Goal: Transaction & Acquisition: Book appointment/travel/reservation

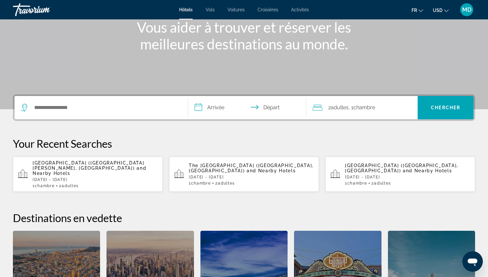
scroll to position [84, 0]
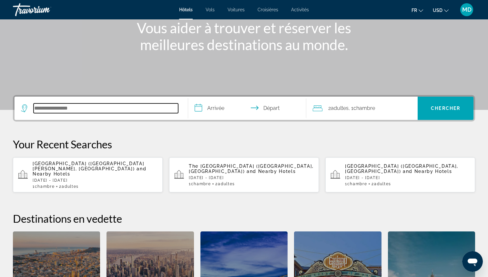
click at [107, 105] on input "Search hotel destination" at bounding box center [106, 108] width 145 height 10
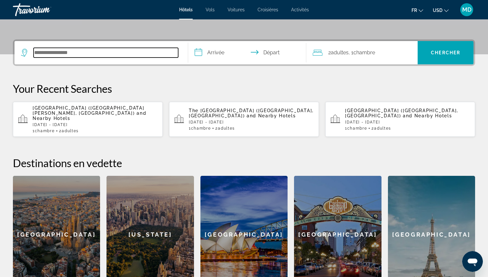
scroll to position [158, 0]
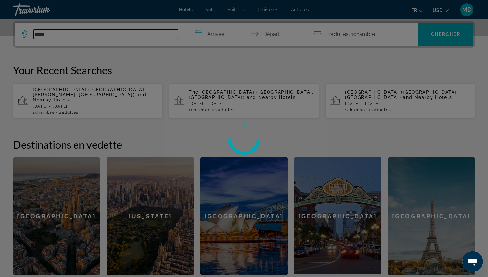
type input "*****"
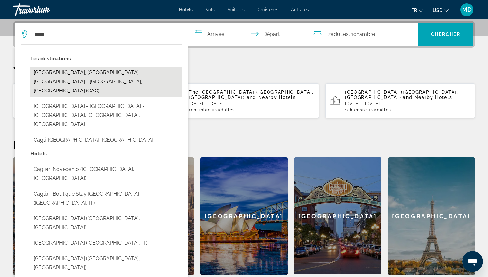
click at [142, 70] on button "[GEOGRAPHIC_DATA], [GEOGRAPHIC_DATA] - [GEOGRAPHIC_DATA] - [GEOGRAPHIC_DATA], […" at bounding box center [105, 82] width 151 height 30
type input "**********"
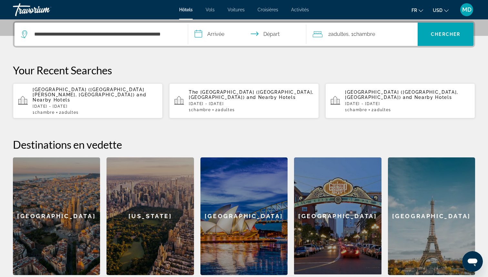
click at [218, 29] on input "**********" at bounding box center [248, 35] width 121 height 25
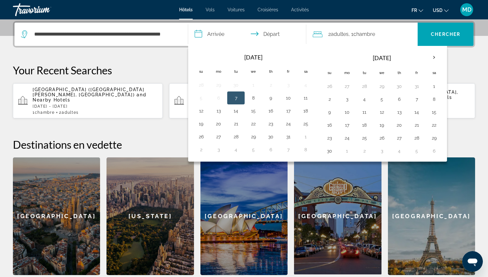
click at [240, 98] on button "7" at bounding box center [236, 97] width 10 height 9
click at [253, 98] on button "8" at bounding box center [253, 97] width 10 height 9
type input "**********"
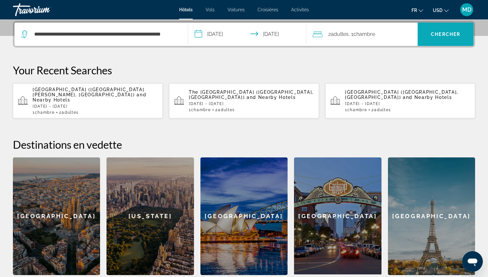
click at [426, 34] on span "Search" at bounding box center [446, 33] width 56 height 15
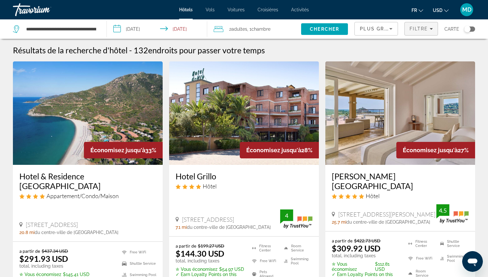
click at [418, 29] on span "Filtre" at bounding box center [419, 28] width 18 height 5
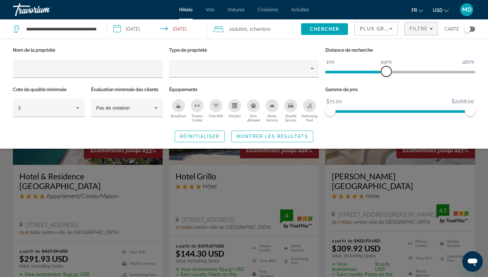
drag, startPoint x: 421, startPoint y: 70, endPoint x: 385, endPoint y: 67, distance: 36.3
click at [385, 67] on span "ngx-slider" at bounding box center [386, 71] width 10 height 10
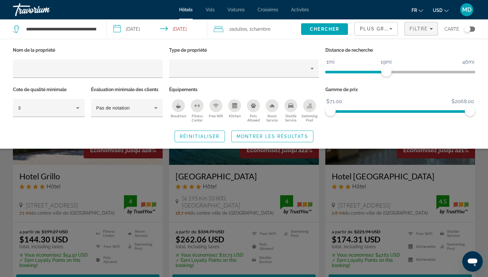
click at [306, 110] on div "Swimming Pool" at bounding box center [309, 105] width 13 height 13
click at [299, 137] on span "Montrer les résultats" at bounding box center [273, 136] width 72 height 5
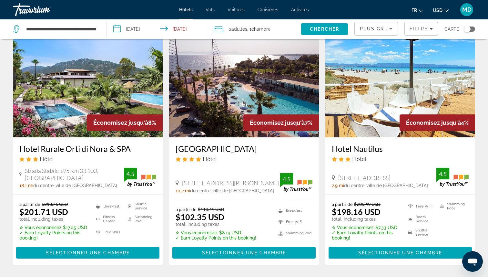
scroll to position [526, 0]
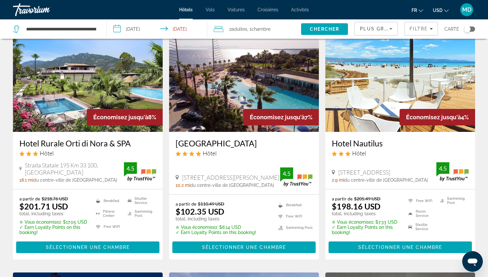
click at [446, 12] on button "USD USD ($) MXN (Mex$) CAD (Can$) GBP (£) EUR (€) AUD (A$) NZD (NZ$) CNY (CN¥)" at bounding box center [441, 9] width 16 height 9
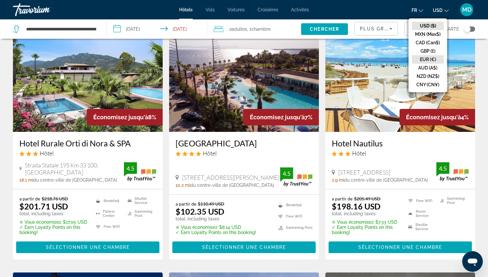
click at [427, 60] on button "EUR (€)" at bounding box center [428, 59] width 32 height 8
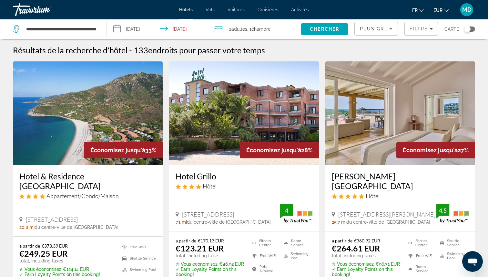
click at [467, 30] on div "Toggle map" at bounding box center [467, 29] width 6 height 6
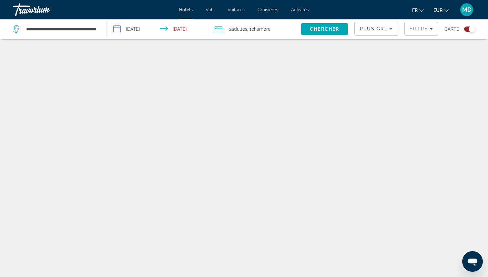
scroll to position [39, 0]
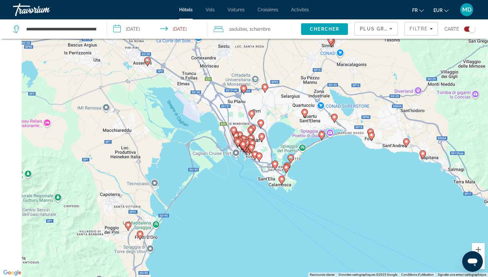
drag, startPoint x: 210, startPoint y: 140, endPoint x: 295, endPoint y: 104, distance: 92.6
click at [295, 103] on div "Pour activer le glissement avec le clavier, appuyez sur Alt+Entrée. Une fois ce…" at bounding box center [244, 138] width 488 height 277
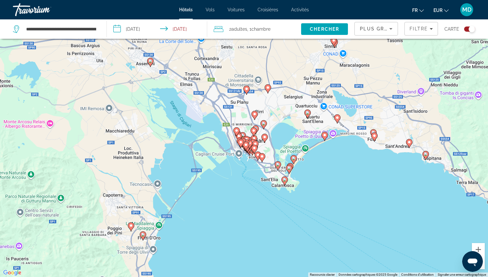
click at [247, 89] on image "Main content" at bounding box center [247, 89] width 4 height 4
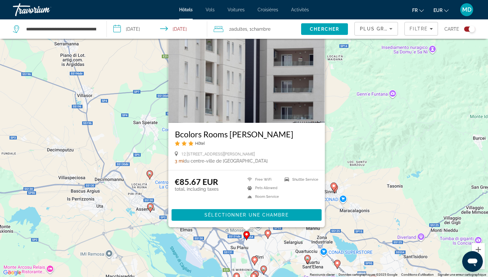
click at [268, 232] on image "Main content" at bounding box center [268, 233] width 4 height 4
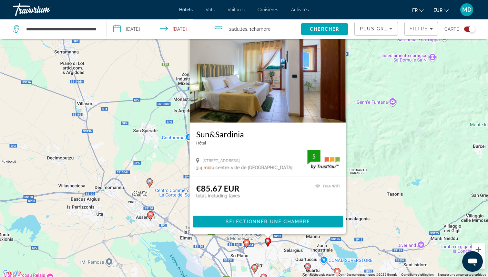
click at [408, 126] on div "Pour activer le glissement avec le clavier, appuyez sur Alt+Entrée. Une fois ce…" at bounding box center [244, 138] width 488 height 277
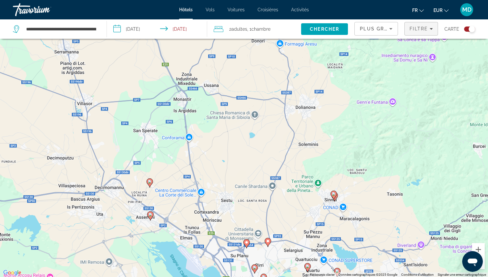
click at [434, 32] on span "Filters" at bounding box center [421, 28] width 33 height 15
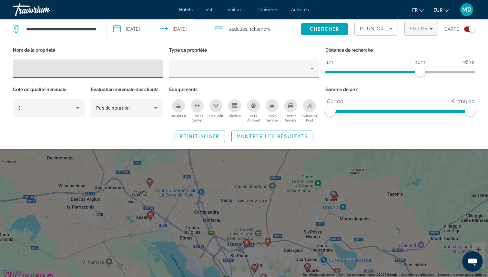
click at [309, 99] on div "Swimming Pool" at bounding box center [309, 105] width 13 height 13
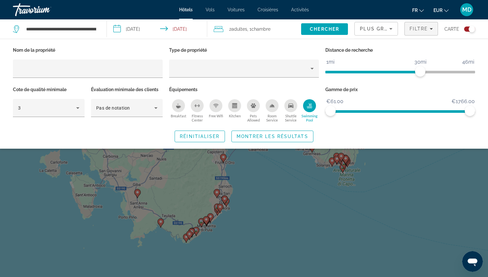
click at [308, 167] on div "Search widget" at bounding box center [244, 187] width 488 height 180
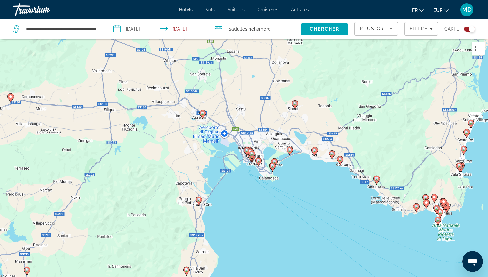
click at [202, 113] on image "Main content" at bounding box center [203, 113] width 4 height 4
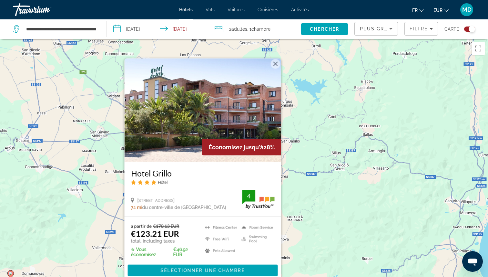
click at [303, 117] on div "Pour activer le glissement avec le clavier, appuyez sur Alt+Entrée. Une fois ce…" at bounding box center [244, 177] width 488 height 277
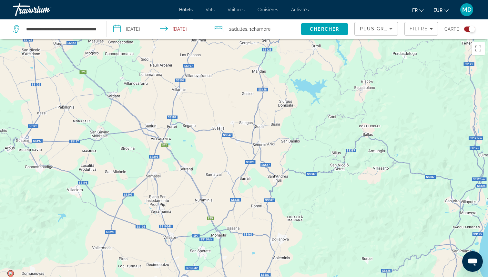
click at [304, 117] on div "Pour activer le glissement avec le clavier, appuyez sur Alt+Entrée. Une fois ce…" at bounding box center [244, 177] width 488 height 277
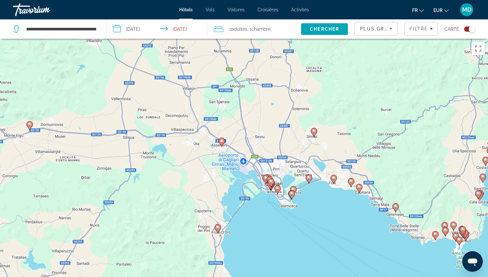
drag, startPoint x: 281, startPoint y: 160, endPoint x: 305, endPoint y: -15, distance: 176.3
click at [305, 0] on html "**********" at bounding box center [244, 138] width 488 height 277
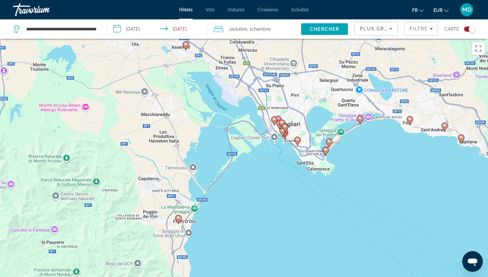
drag, startPoint x: 276, startPoint y: 177, endPoint x: 280, endPoint y: 86, distance: 91.1
click at [281, 86] on div "Pour activer le glissement avec le clavier, appuyez sur Alt+Entrée. Une fois ce…" at bounding box center [244, 177] width 488 height 277
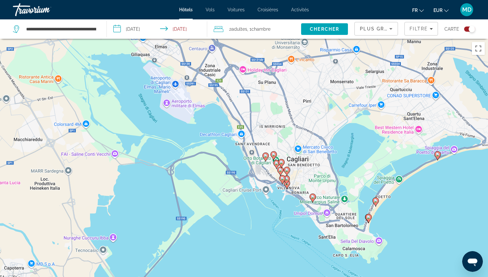
click at [267, 154] on image "Main content" at bounding box center [266, 156] width 4 height 4
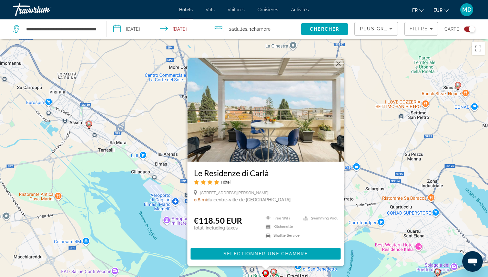
click at [357, 142] on div "Pour activer le glissement avec le clavier, appuyez sur Alt+Entrée. Une fois ce…" at bounding box center [244, 177] width 488 height 277
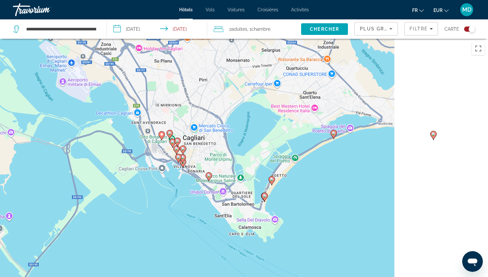
drag, startPoint x: 386, startPoint y: 171, endPoint x: 281, endPoint y: 29, distance: 177.2
click at [281, 39] on div "**********" at bounding box center [244, 196] width 488 height 315
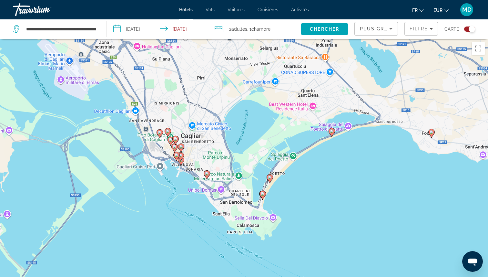
click at [332, 128] on icon "Main content" at bounding box center [332, 132] width 6 height 8
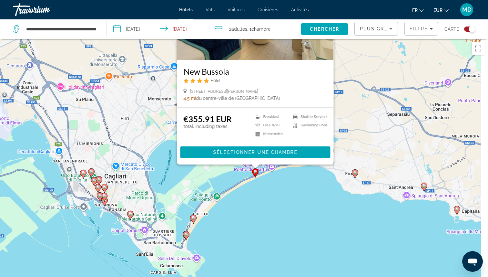
drag, startPoint x: 429, startPoint y: 169, endPoint x: 353, endPoint y: 67, distance: 128.2
click at [353, 67] on div "Pour activer le glissement avec le clavier, appuyez sur Alt+Entrée. Une fois ce…" at bounding box center [244, 177] width 488 height 277
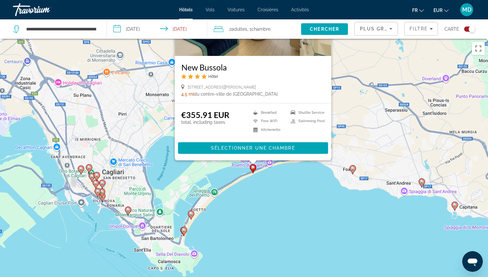
click at [353, 170] on image "Main content" at bounding box center [353, 168] width 4 height 4
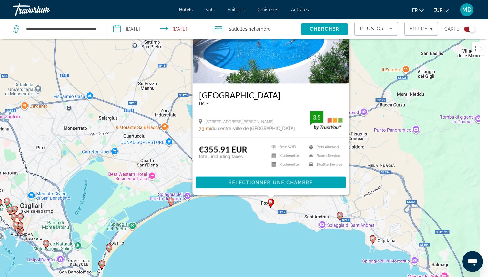
drag, startPoint x: 450, startPoint y: 184, endPoint x: 366, endPoint y: 104, distance: 116.9
click at [366, 104] on div "Pour activer le glissement avec le clavier, appuyez sur Alt+Entrée. Une fois ce…" at bounding box center [244, 177] width 488 height 277
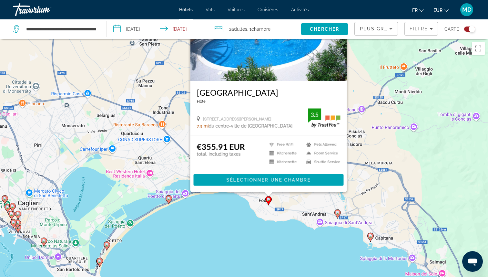
click at [338, 215] on icon "Main content" at bounding box center [338, 213] width 6 height 8
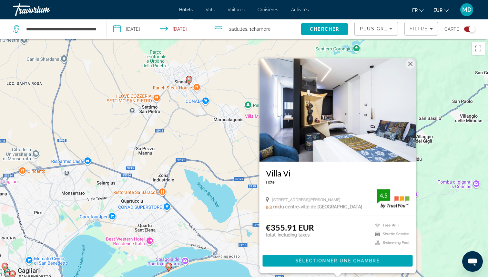
click at [445, 189] on div "Pour activer le glissement avec le clavier, appuyez sur Alt+Entrée. Une fois ce…" at bounding box center [244, 177] width 488 height 277
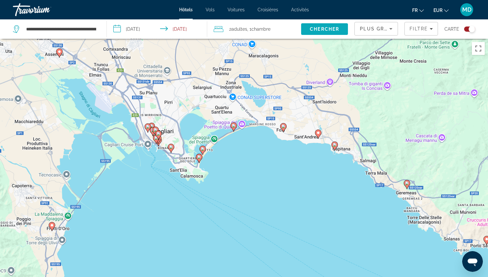
drag, startPoint x: 384, startPoint y: 198, endPoint x: 325, endPoint y: 34, distance: 173.8
click at [325, 39] on div "**********" at bounding box center [244, 196] width 488 height 315
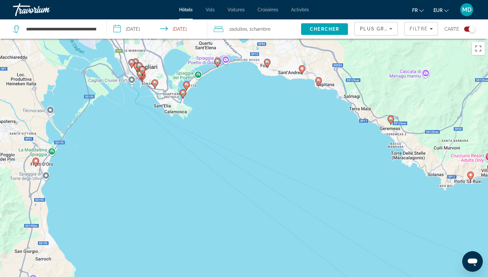
click at [319, 80] on image "Main content" at bounding box center [319, 80] width 4 height 4
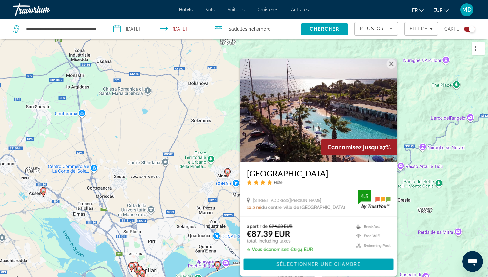
click at [277, 172] on h3 "[GEOGRAPHIC_DATA]" at bounding box center [319, 173] width 144 height 10
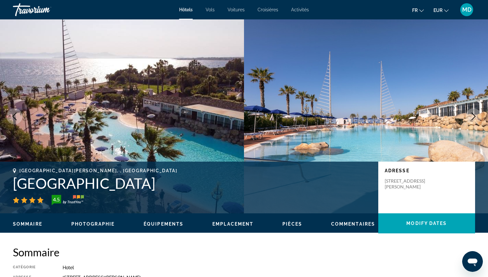
click at [94, 182] on h1 "[GEOGRAPHIC_DATA]" at bounding box center [192, 183] width 359 height 17
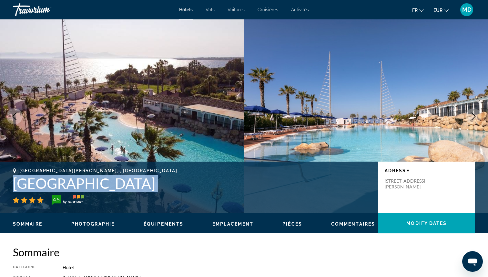
click at [94, 182] on h1 "[GEOGRAPHIC_DATA]" at bounding box center [192, 183] width 359 height 17
copy div "[GEOGRAPHIC_DATA]"
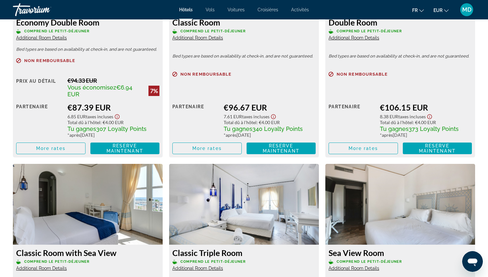
scroll to position [983, 0]
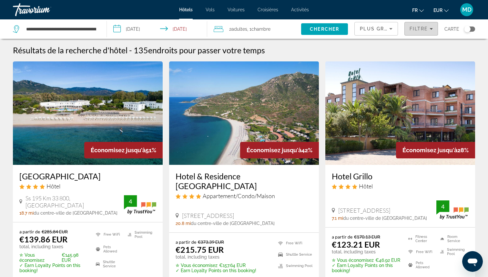
click at [424, 34] on span "Filters" at bounding box center [421, 28] width 33 height 15
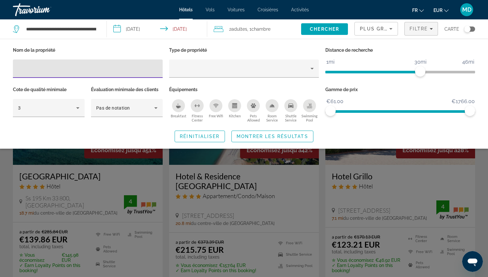
click at [309, 109] on div "Swimming Pool" at bounding box center [309, 105] width 13 height 13
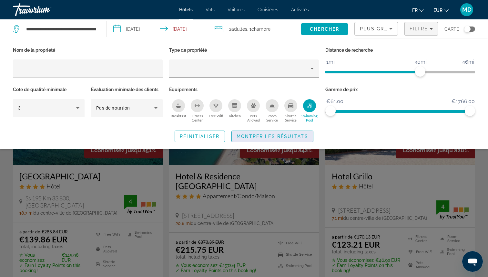
click at [289, 139] on span "Search widget" at bounding box center [272, 136] width 81 height 15
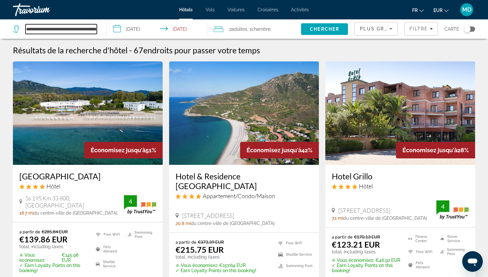
click at [80, 27] on input "**********" at bounding box center [61, 29] width 71 height 10
paste input "Search hotel destination"
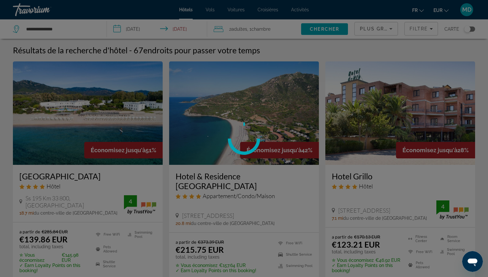
click at [80, 27] on div at bounding box center [244, 138] width 488 height 277
click at [78, 30] on div at bounding box center [244, 138] width 488 height 277
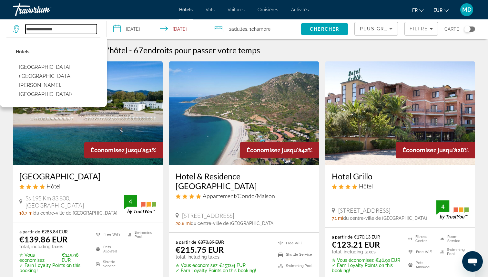
click at [64, 30] on input "**********" at bounding box center [61, 29] width 71 height 10
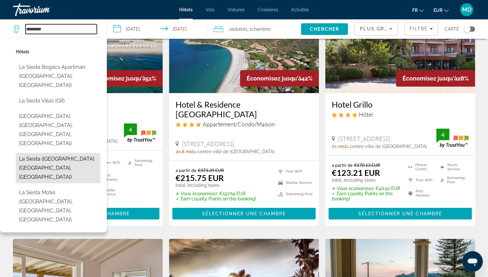
scroll to position [63, 0]
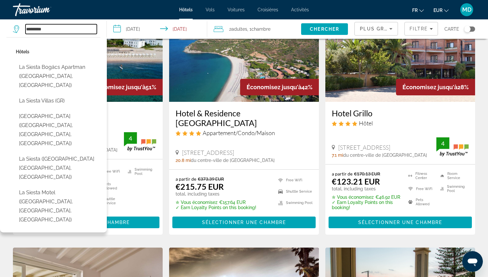
click at [71, 32] on input "*********" at bounding box center [61, 29] width 71 height 10
paste input "***"
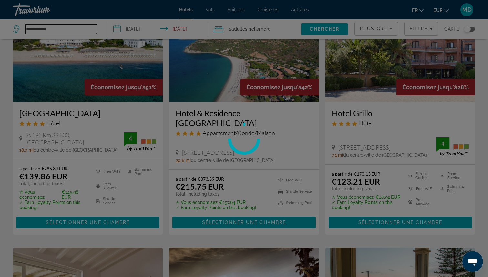
type input "**********"
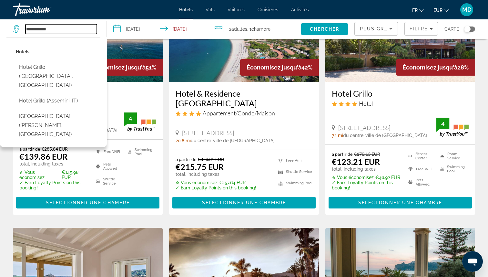
scroll to position [83, 0]
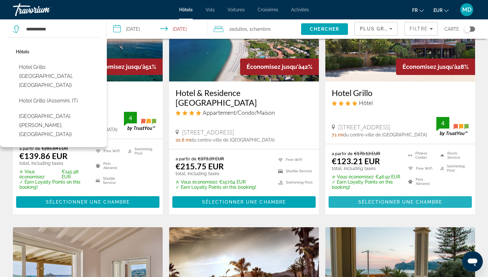
click at [379, 199] on span "Sélectionner une chambre" at bounding box center [400, 201] width 84 height 5
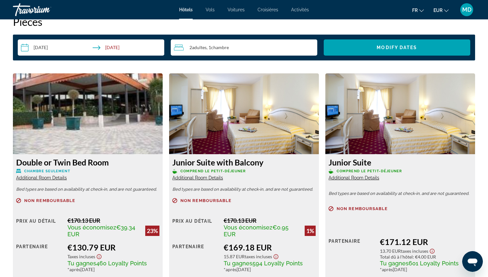
scroll to position [850, 0]
